Goal: Complete application form

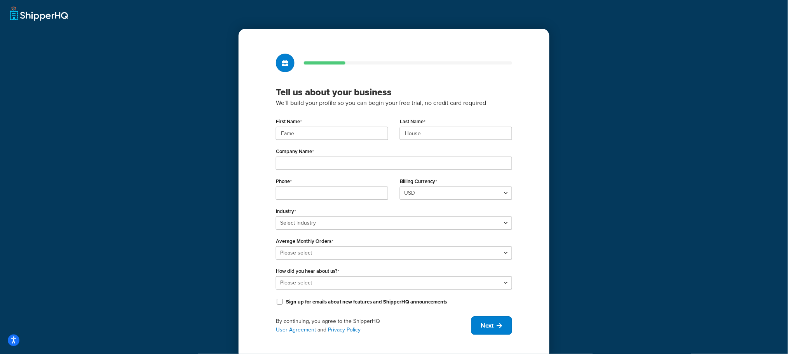
click at [278, 140] on div "Fame" at bounding box center [332, 133] width 112 height 13
click at [292, 122] on label "First Name" at bounding box center [289, 122] width 26 height 6
click at [292, 127] on input "Fame" at bounding box center [332, 133] width 112 height 13
click at [291, 129] on input "Fame" at bounding box center [332, 133] width 112 height 13
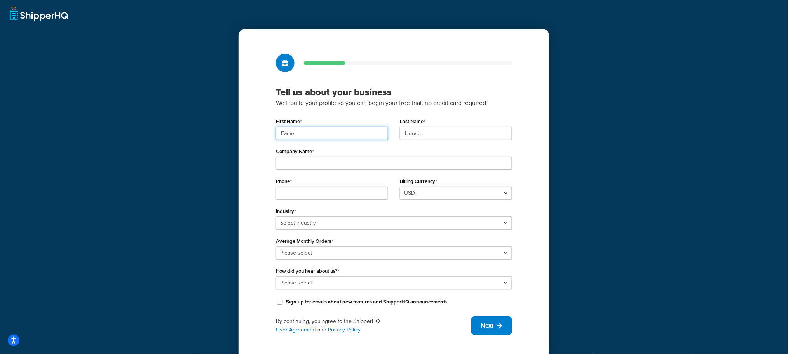
click at [291, 129] on input "Fame" at bounding box center [332, 133] width 112 height 13
click at [344, 136] on input "Fame" at bounding box center [332, 133] width 112 height 13
paste input "UMG"
type input "UMG"
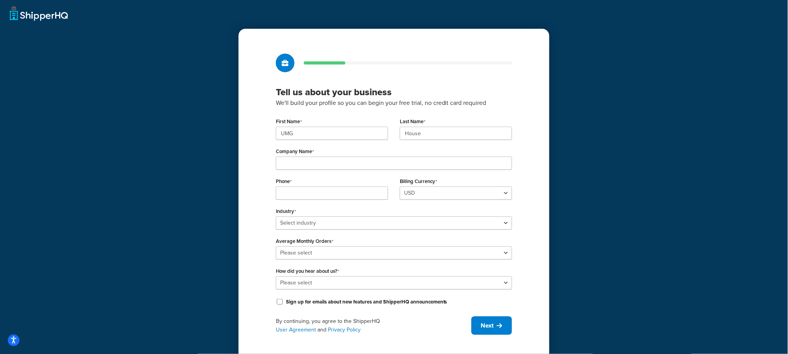
click at [440, 141] on div "Last Name House" at bounding box center [456, 131] width 124 height 30
click at [439, 137] on input "House" at bounding box center [456, 133] width 112 height 13
paste input "UMG"
type input "UMG"
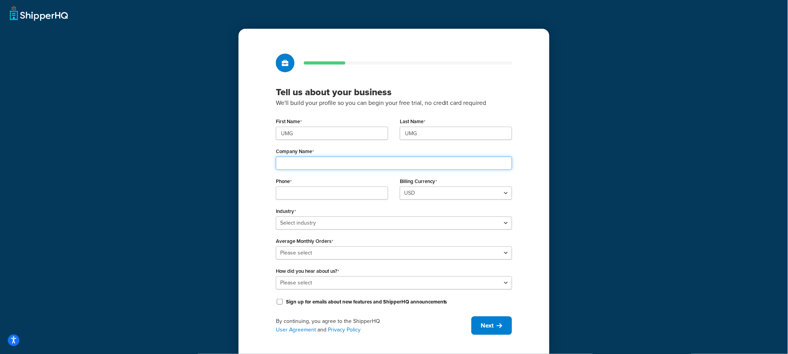
click at [352, 161] on input "Company Name" at bounding box center [394, 163] width 236 height 13
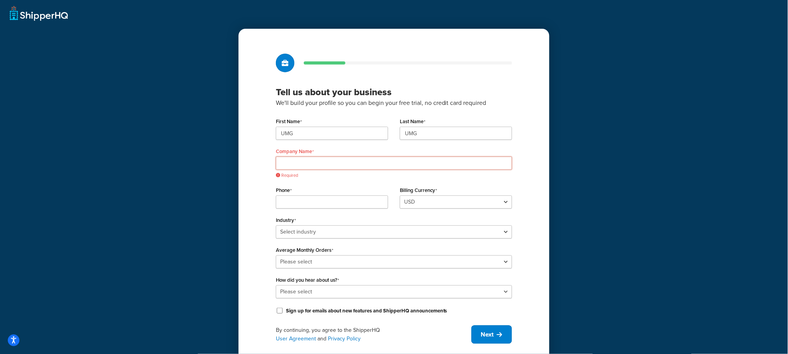
click at [371, 163] on input "Company Name" at bounding box center [394, 163] width 236 height 13
paste input "123 S Broad St, 26th Floor"
click at [285, 196] on input "Phone" at bounding box center [332, 202] width 112 height 13
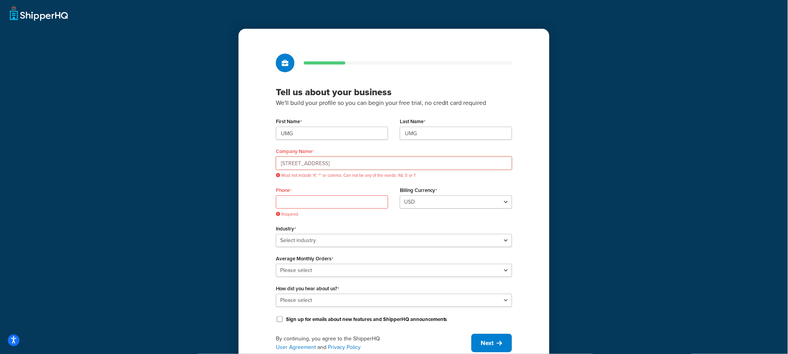
drag, startPoint x: 353, startPoint y: 164, endPoint x: 287, endPoint y: 164, distance: 66.1
click at [287, 164] on input "123 S Broad St, 26th Floor" at bounding box center [394, 163] width 236 height 13
click at [333, 164] on input "123 S Broad St, 26th Floor" at bounding box center [394, 163] width 236 height 13
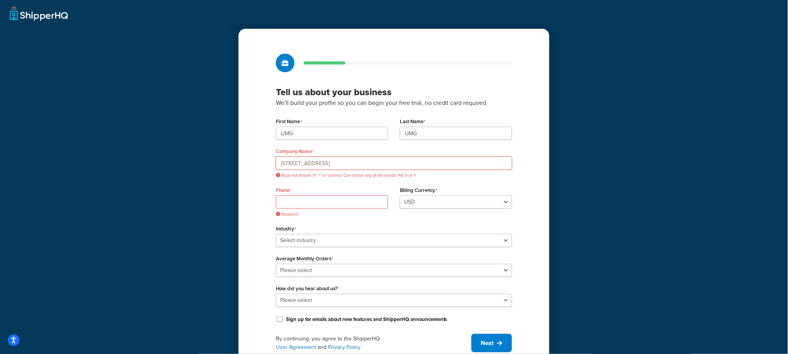
paste input "Universal Music Group"
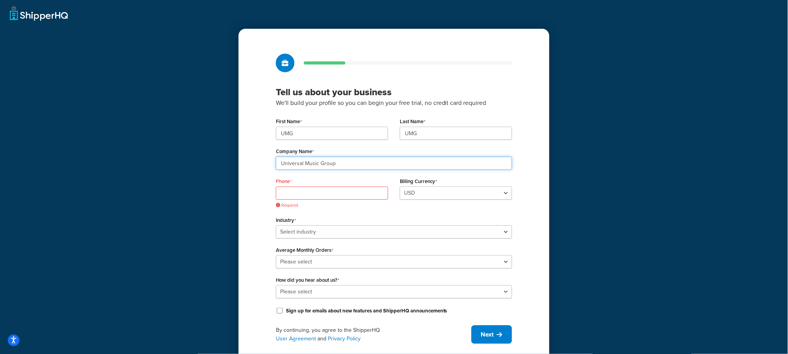
type input "Universal Music Group"
click at [304, 205] on span "Required" at bounding box center [332, 206] width 112 height 6
click at [305, 194] on input "Phone" at bounding box center [332, 193] width 112 height 13
click at [313, 195] on input "Phone" at bounding box center [332, 193] width 112 height 13
paste input "8449137510"
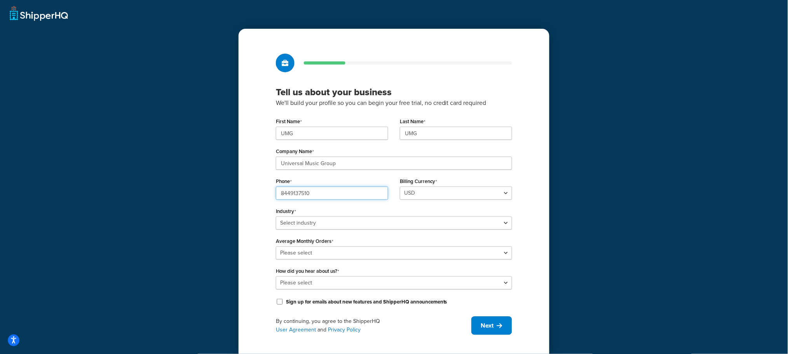
type input "8449137510"
click at [168, 182] on div "Tell us about your business We'll build your profile so you can begin your free…" at bounding box center [394, 180] width 788 height 360
click at [325, 222] on select "Select industry Automotive Adult Agriculture Alcohol, Tobacco & CBD Arts & Craf…" at bounding box center [394, 223] width 236 height 13
select select "25"
click at [276, 217] on select "Select industry Automotive Adult Agriculture Alcohol, Tobacco & CBD Arts & Craf…" at bounding box center [394, 223] width 236 height 13
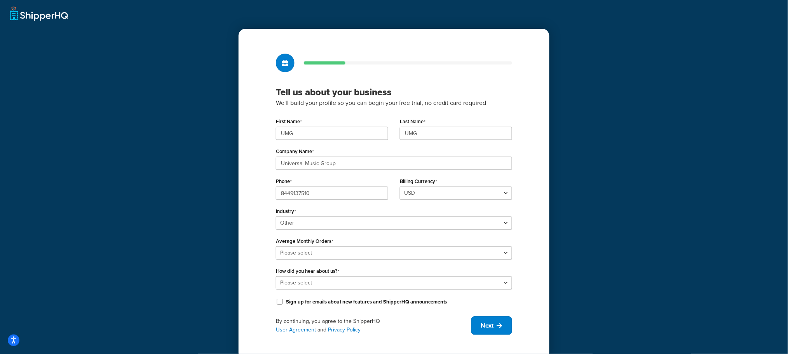
click at [298, 271] on label "How did you hear about us?" at bounding box center [307, 271] width 63 height 6
click at [298, 276] on select "Please select Online Search App Store or Marketplace Listing Referred by Agency…" at bounding box center [394, 282] width 236 height 13
click at [302, 258] on select "Please select 0-500 501-1,000 1,001-10,000 10,001-20,000 Over 20,000" at bounding box center [394, 252] width 236 height 13
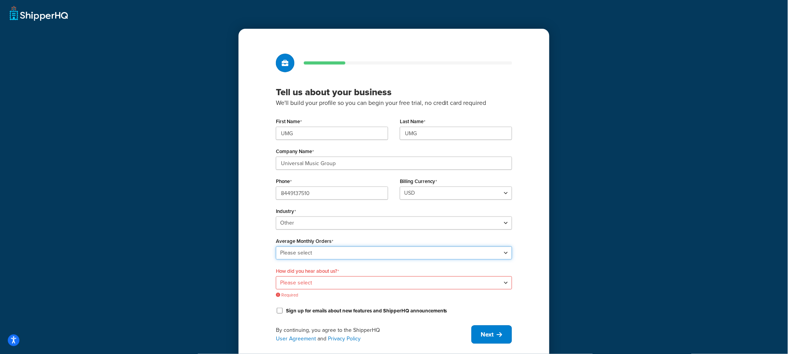
select select "3"
click at [276, 246] on select "Please select 0-500 501-1,000 1,001-10,000 10,001-20,000 Over 20,000" at bounding box center [394, 252] width 236 height 13
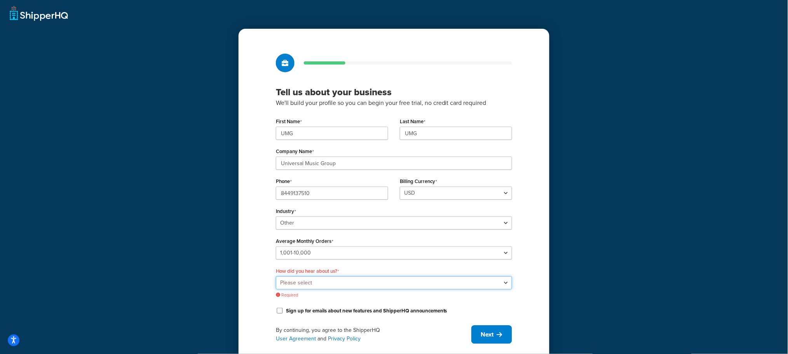
click at [320, 287] on select "Please select Online Search App Store or Marketplace Listing Referred by Agency…" at bounding box center [394, 282] width 236 height 13
select select "10"
click at [276, 276] on select "Please select Online Search App Store or Marketplace Listing Referred by Agency…" at bounding box center [394, 282] width 236 height 13
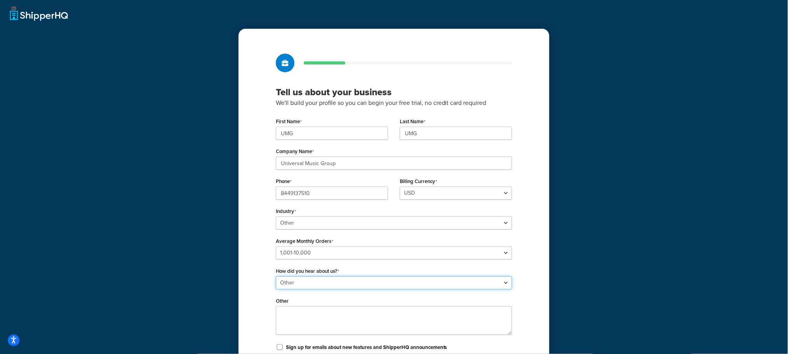
scroll to position [59, 0]
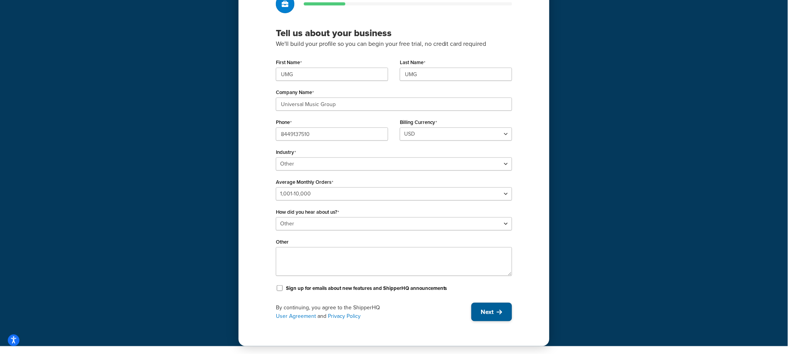
click at [478, 315] on button "Next" at bounding box center [492, 312] width 41 height 19
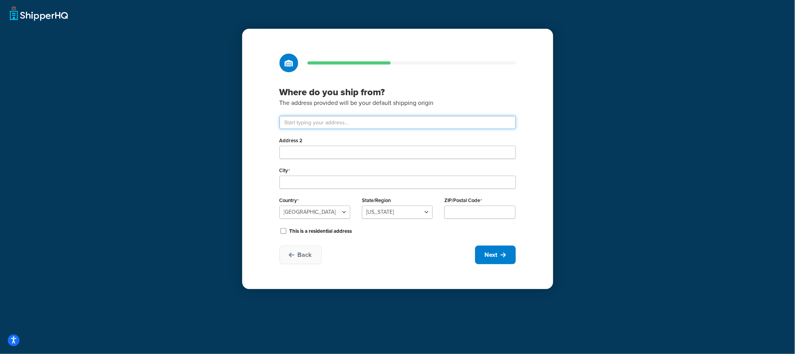
click at [332, 116] on input "text" at bounding box center [397, 122] width 236 height 13
click at [329, 128] on input "text" at bounding box center [397, 122] width 236 height 13
paste input "123 S Broad St, 26th Floor"
type input "123 S Broad St 26th floor"
type input "Lansdale"
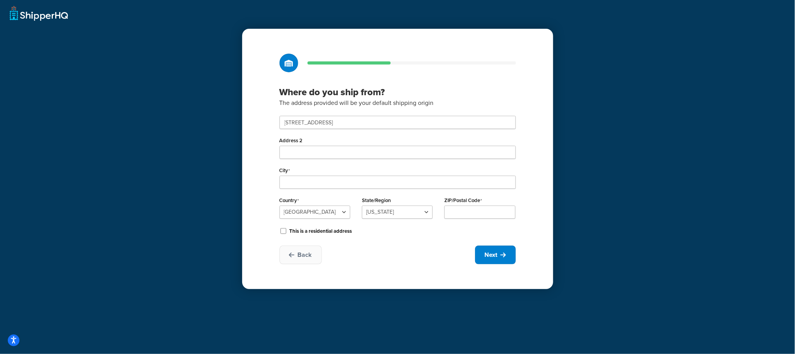
select select "38"
type input "19446"
drag, startPoint x: 318, startPoint y: 119, endPoint x: 320, endPoint y: 128, distance: 9.9
click at [318, 119] on input "123 S Broad St 26th floor" at bounding box center [397, 122] width 236 height 13
click at [320, 128] on input "123 S Broad St 26th floor" at bounding box center [397, 122] width 236 height 13
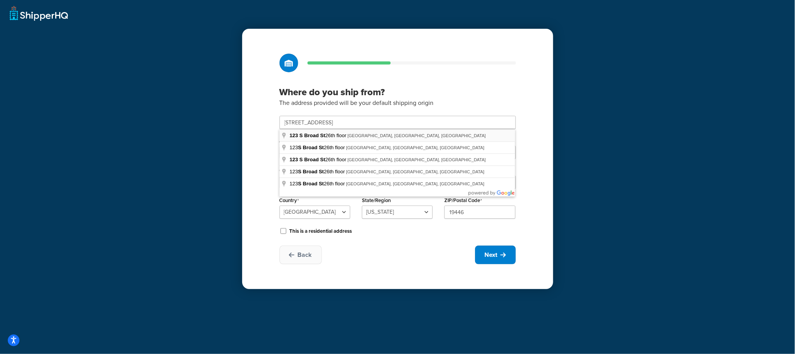
type input "123 S Broad St 26th floor"
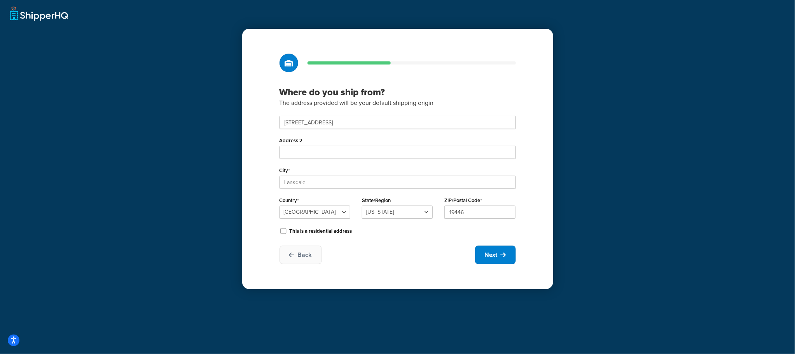
type input "Philadelphia"
type input "19109"
click at [501, 257] on icon at bounding box center [503, 255] width 5 height 6
select select "1"
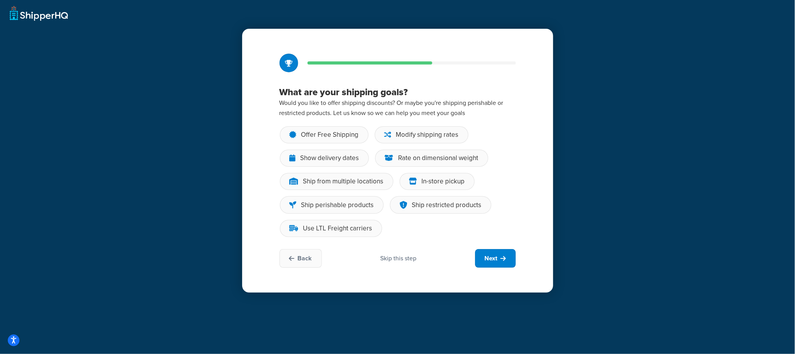
click at [399, 261] on div "Skip this step" at bounding box center [398, 258] width 36 height 9
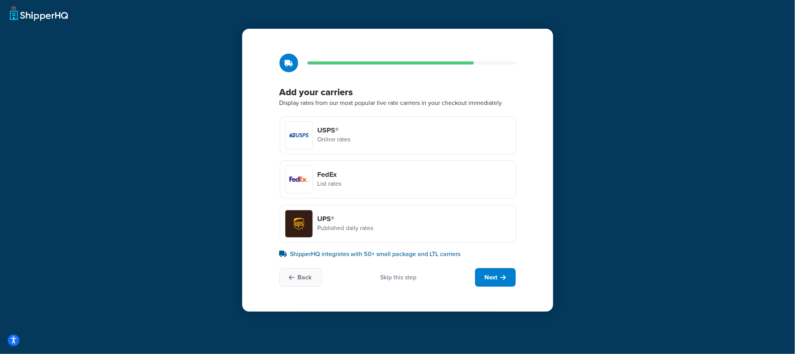
click at [398, 278] on div "Skip this step" at bounding box center [398, 277] width 36 height 9
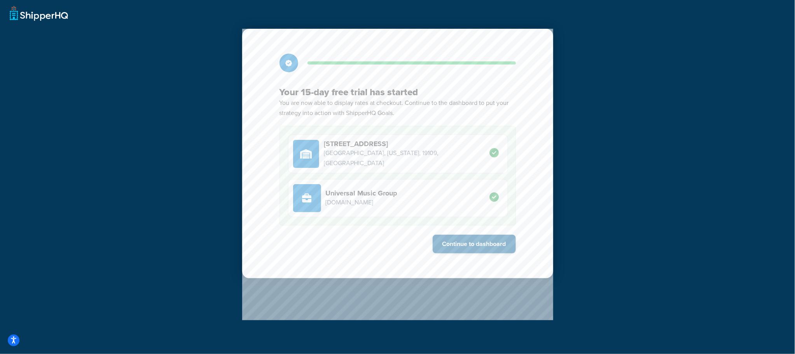
click at [480, 251] on button "Continue to dashboard" at bounding box center [474, 244] width 83 height 19
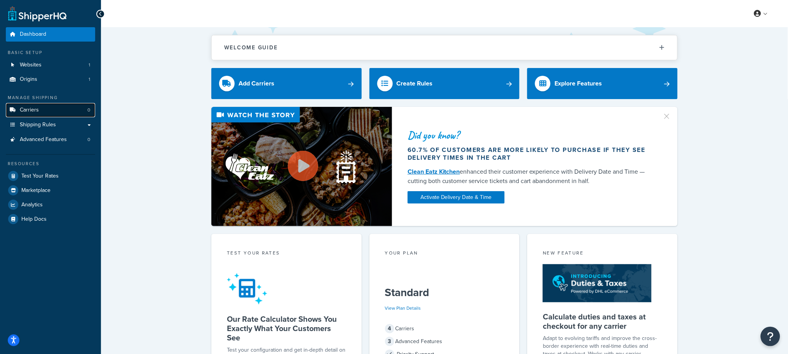
click at [33, 114] on link "Carriers 0" at bounding box center [50, 110] width 89 height 14
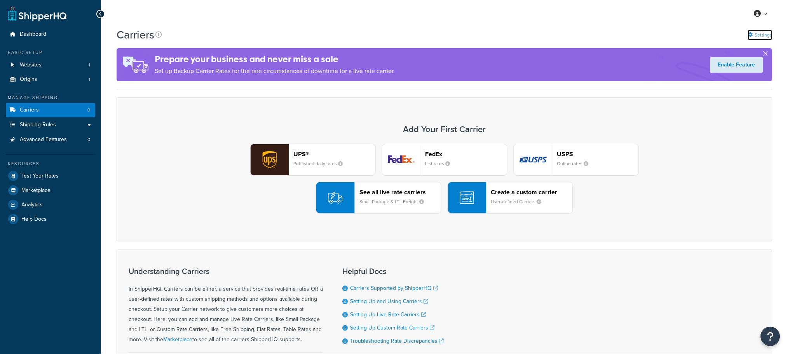
click at [757, 35] on link "Settings" at bounding box center [760, 35] width 24 height 11
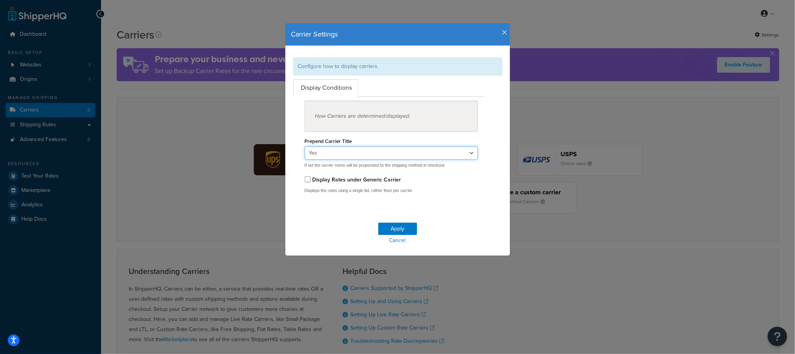
click at [339, 155] on select "Yes No" at bounding box center [391, 153] width 173 height 13
select select "false"
click at [305, 147] on select "Yes No" at bounding box center [391, 153] width 173 height 13
click at [396, 226] on button "Apply" at bounding box center [397, 229] width 39 height 12
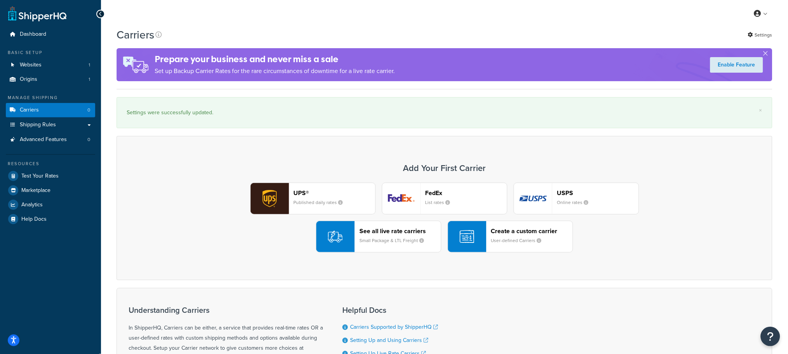
click at [662, 24] on div "My Profile Billing Global Settings Contact Us Logout" at bounding box center [444, 13] width 687 height 27
click at [761, 38] on link "Settings" at bounding box center [760, 35] width 24 height 11
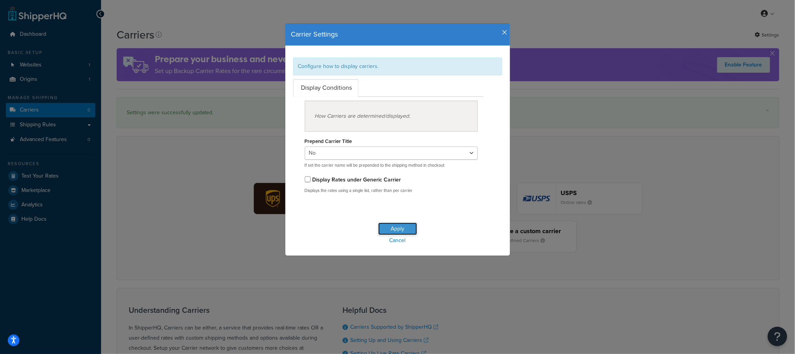
click at [393, 224] on button "Apply" at bounding box center [397, 229] width 39 height 12
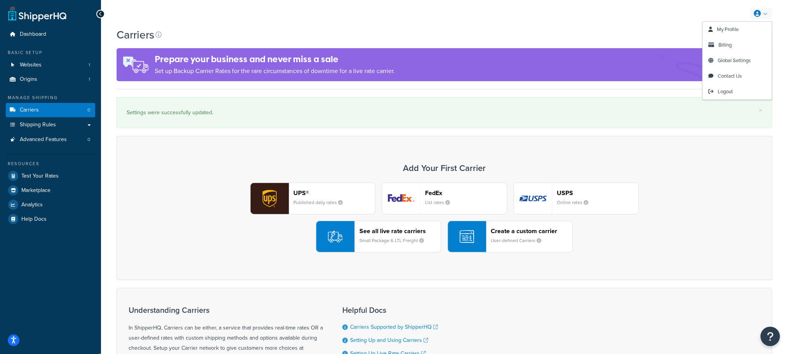
click at [761, 10] on icon at bounding box center [758, 13] width 7 height 7
click at [733, 28] on span "My Profile" at bounding box center [729, 29] width 22 height 7
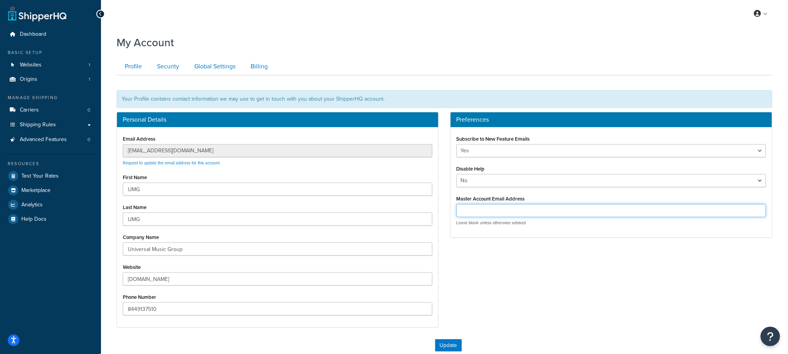
click at [481, 211] on input "Master Account Email Address" at bounding box center [612, 210] width 310 height 13
paste input "customercare@famehouse.net"
type input "customercare@famehouse.net"
click at [468, 300] on div "Personal Details Email Address customercare@famehouse.net Request to update the…" at bounding box center [445, 224] width 668 height 224
click at [445, 342] on button "Update" at bounding box center [448, 345] width 27 height 12
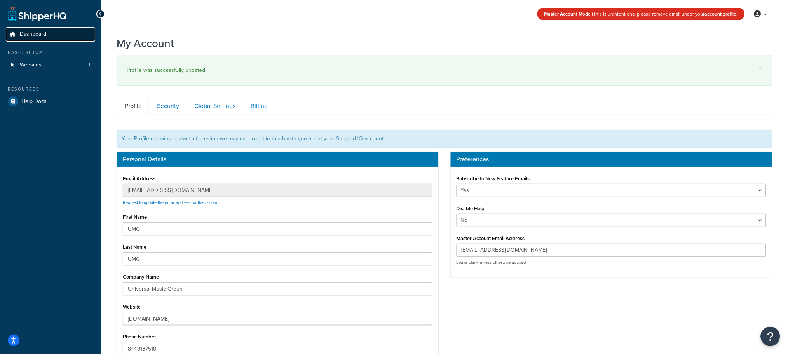
click at [37, 31] on span "Dashboard" at bounding box center [33, 34] width 26 height 7
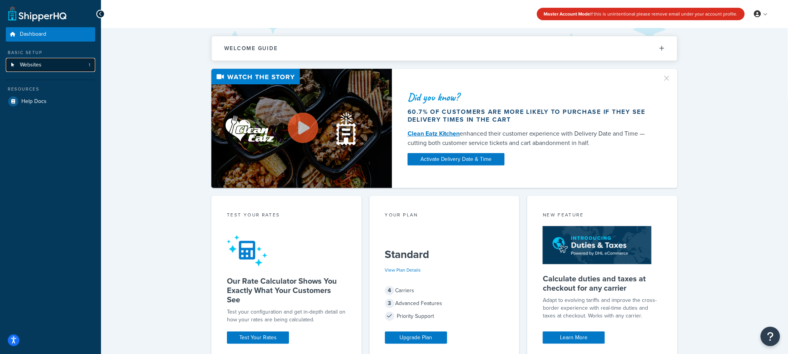
click at [39, 66] on span "Websites" at bounding box center [31, 65] width 22 height 7
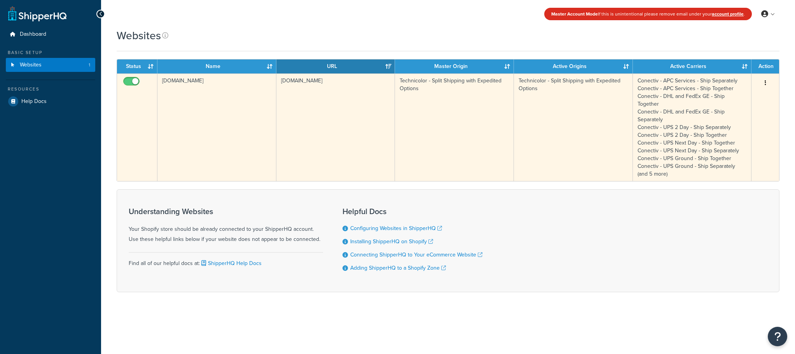
click at [768, 83] on button "button" at bounding box center [765, 83] width 11 height 12
click at [718, 99] on link "Edit" at bounding box center [733, 99] width 61 height 16
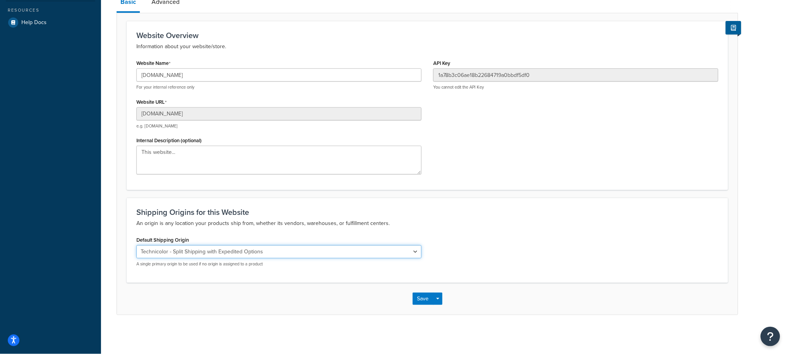
click at [269, 251] on select "El Famoso Artist Endeavor (OG) Graphik Dimensions Artivise Printful [PERSON_NAM…" at bounding box center [278, 251] width 285 height 13
select select "68760"
click at [136, 245] on select "El Famoso Artist Endeavor (OG) Graphik Dimensions Artivise Printful [PERSON_NAM…" at bounding box center [278, 251] width 285 height 13
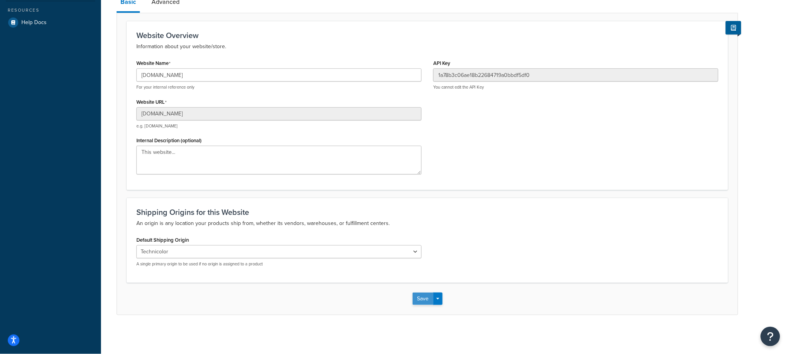
click at [421, 300] on button "Save" at bounding box center [423, 299] width 21 height 12
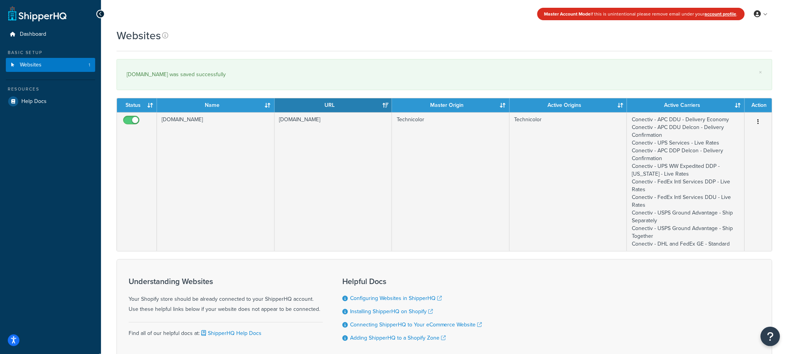
click at [416, 24] on div "Master Account Mode If this is unintentional please remove email under your acc…" at bounding box center [444, 14] width 687 height 28
